Goal: Task Accomplishment & Management: Complete application form

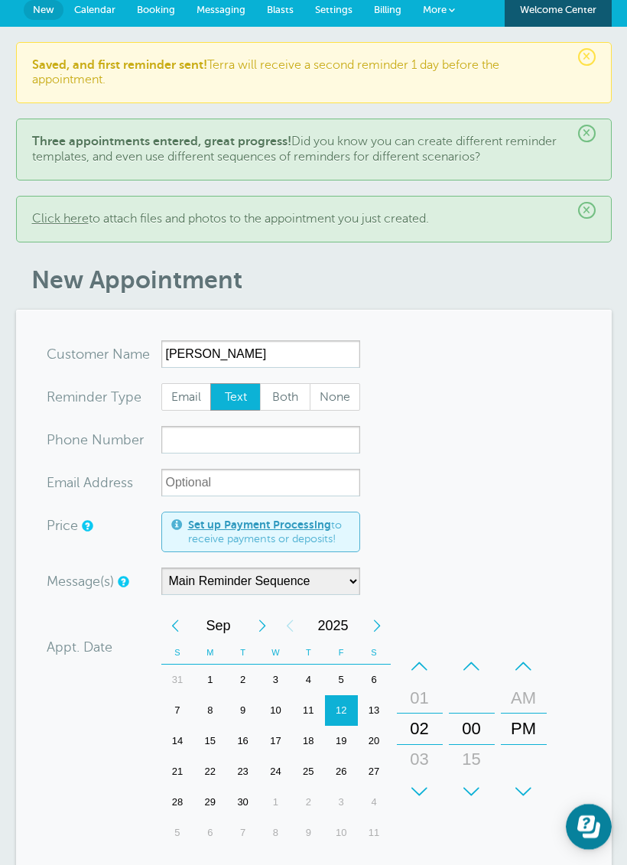
scroll to position [70, 0]
type input "Breanna Whitmer"
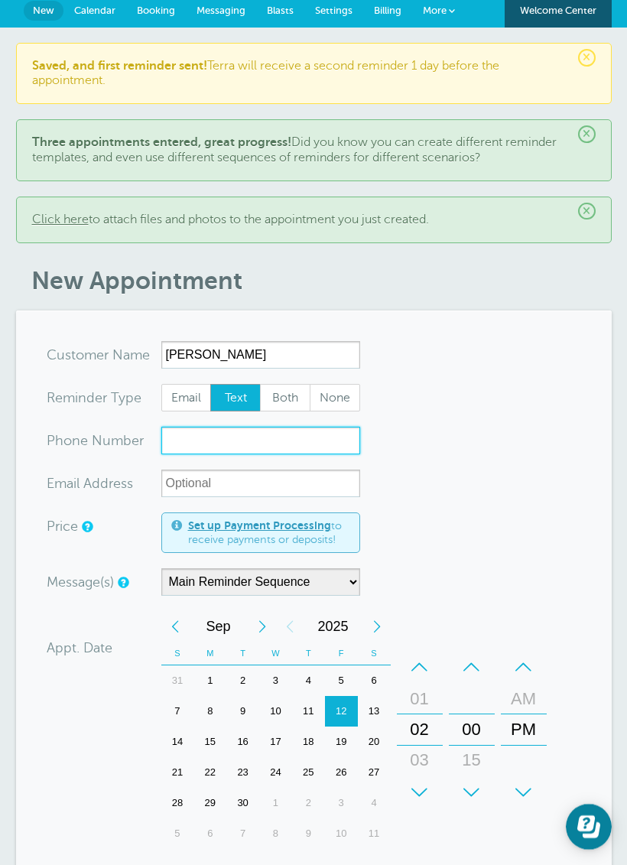
click at [236, 447] on input "xxx-no-autofill" at bounding box center [260, 441] width 199 height 28
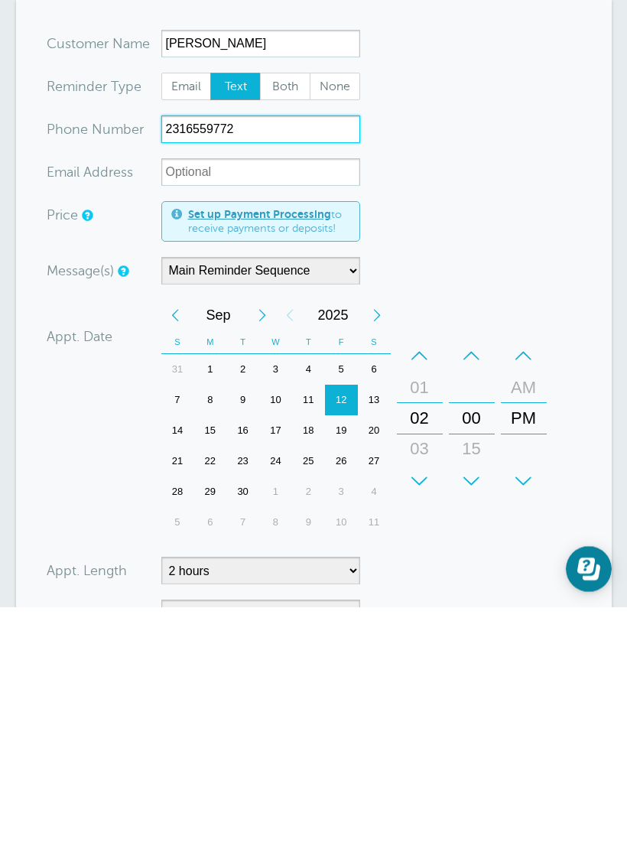
scroll to position [128, 0]
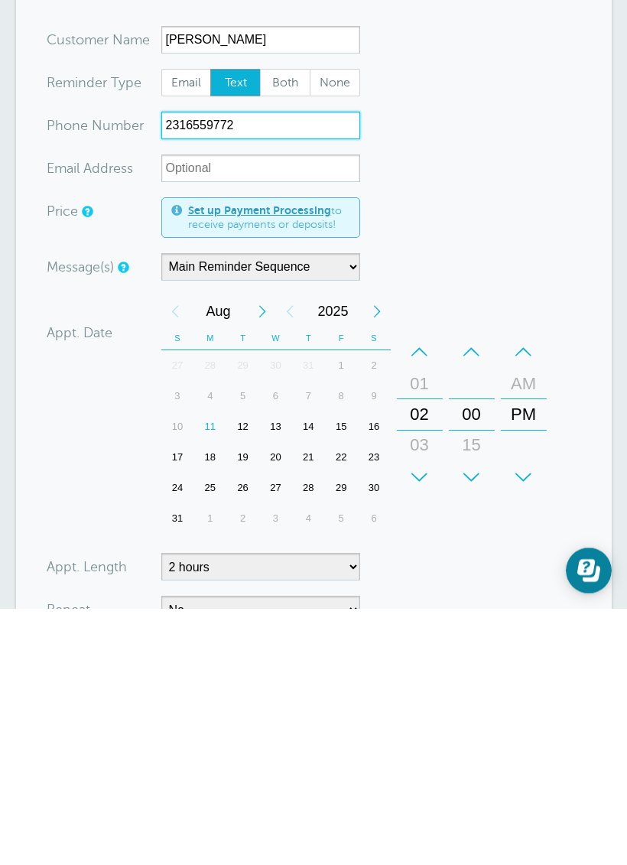
click at [279, 729] on div "27" at bounding box center [275, 744] width 33 height 31
type input "2316559772"
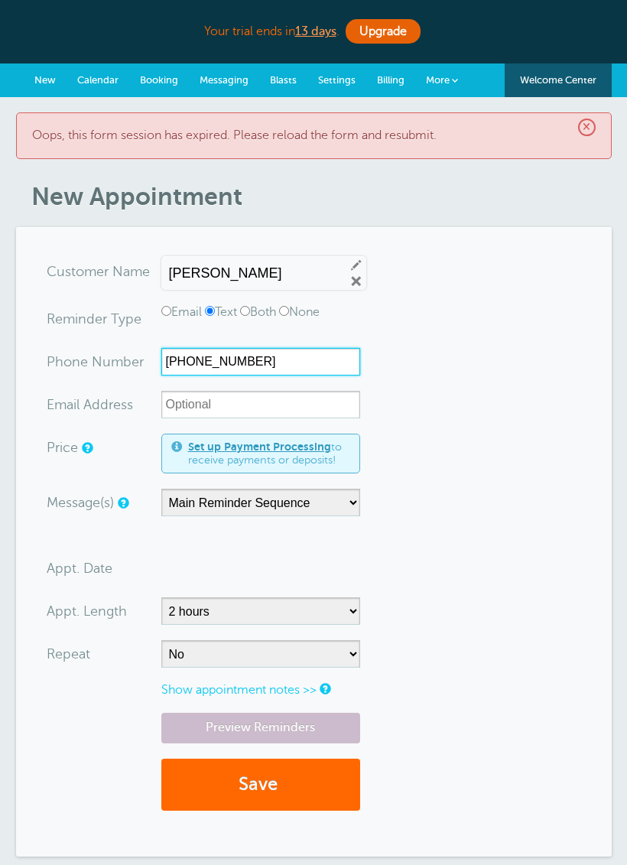
click at [325, 369] on input "(231) 655-9772" at bounding box center [260, 362] width 199 height 28
click at [332, 369] on input "(231) 655-9772" at bounding box center [260, 362] width 199 height 28
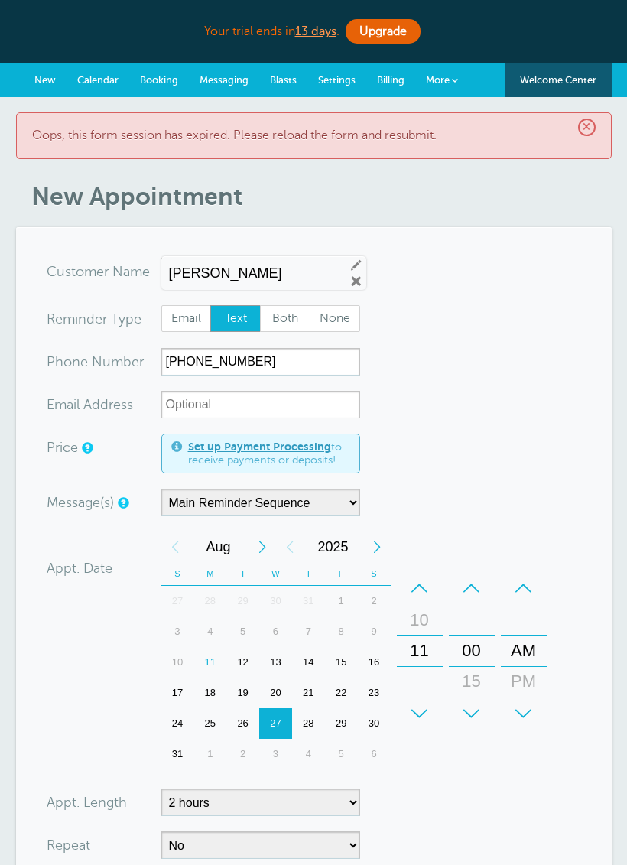
click at [331, 370] on input "(231) 655-9772" at bounding box center [260, 362] width 199 height 28
click at [331, 369] on input "(231) 655-9772" at bounding box center [260, 362] width 199 height 28
click at [513, 351] on form "You are creating a new customer. To use an existing customer select one from th…" at bounding box center [314, 638] width 535 height 760
click at [587, 132] on span "×" at bounding box center [587, 128] width 18 height 18
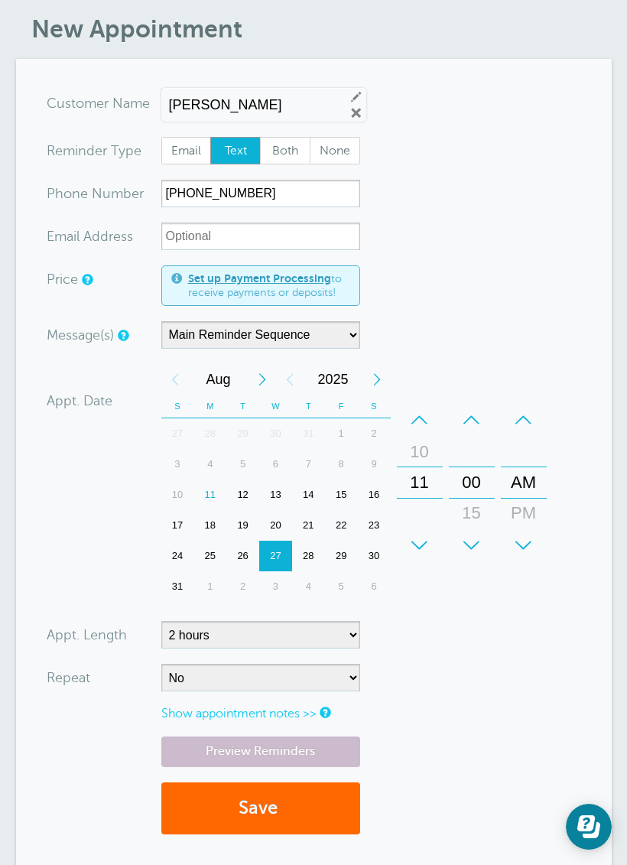
scroll to position [158, 0]
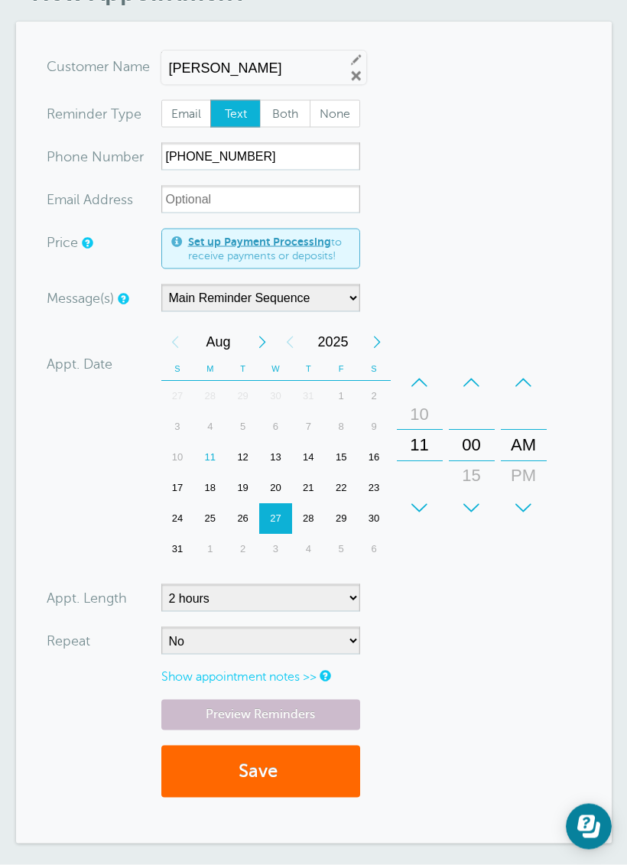
click at [309, 788] on button "Save" at bounding box center [260, 772] width 199 height 53
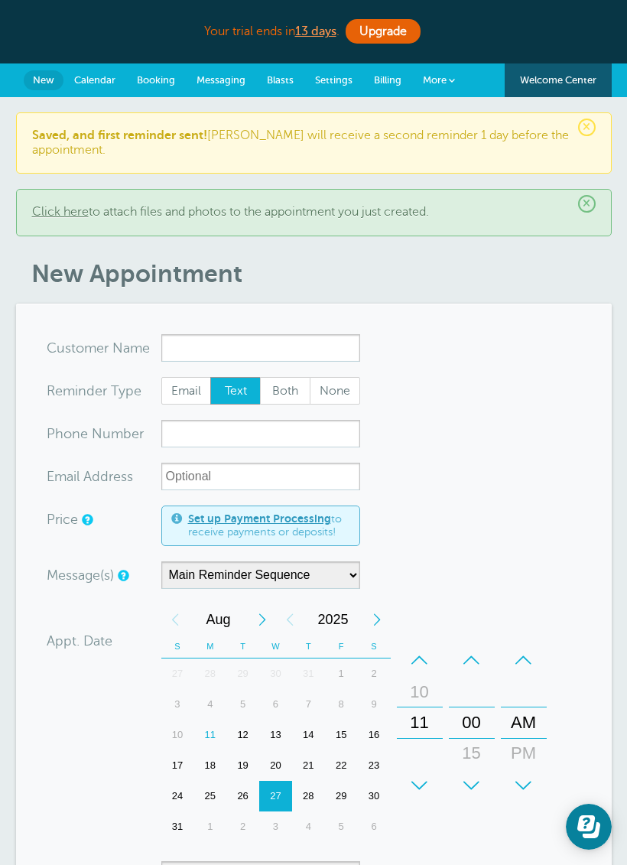
click at [94, 71] on link "Calendar" at bounding box center [94, 80] width 63 height 34
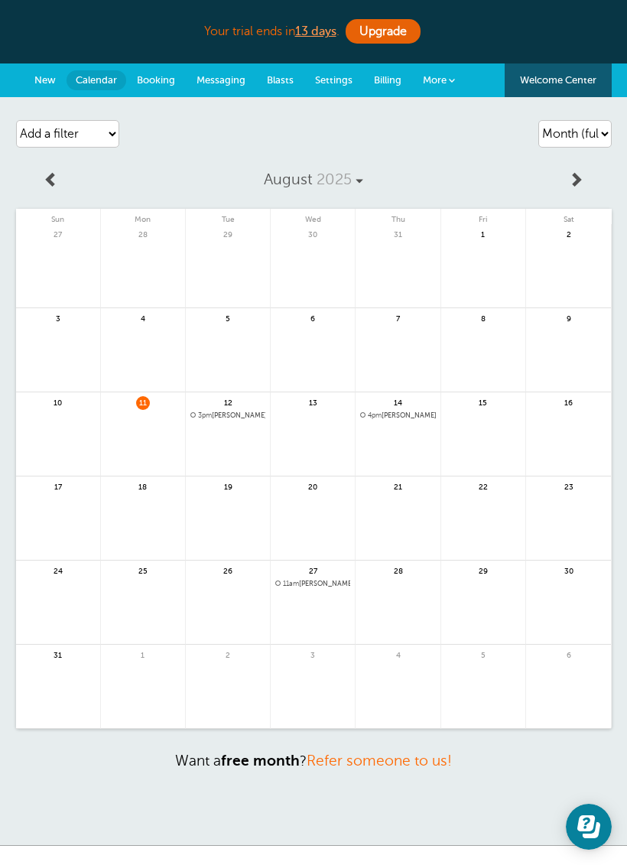
click at [589, 173] on link at bounding box center [575, 180] width 71 height 34
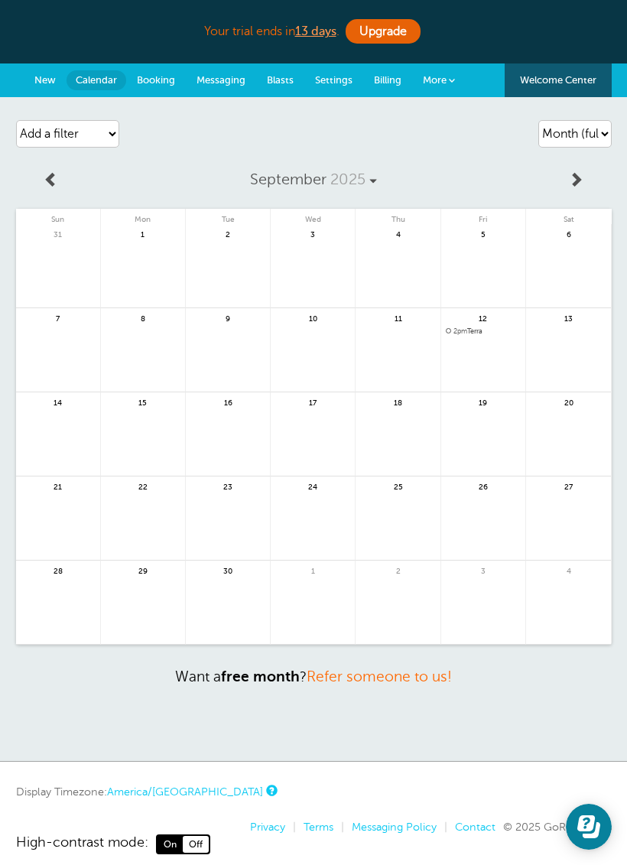
click at [69, 179] on link at bounding box center [51, 180] width 71 height 34
